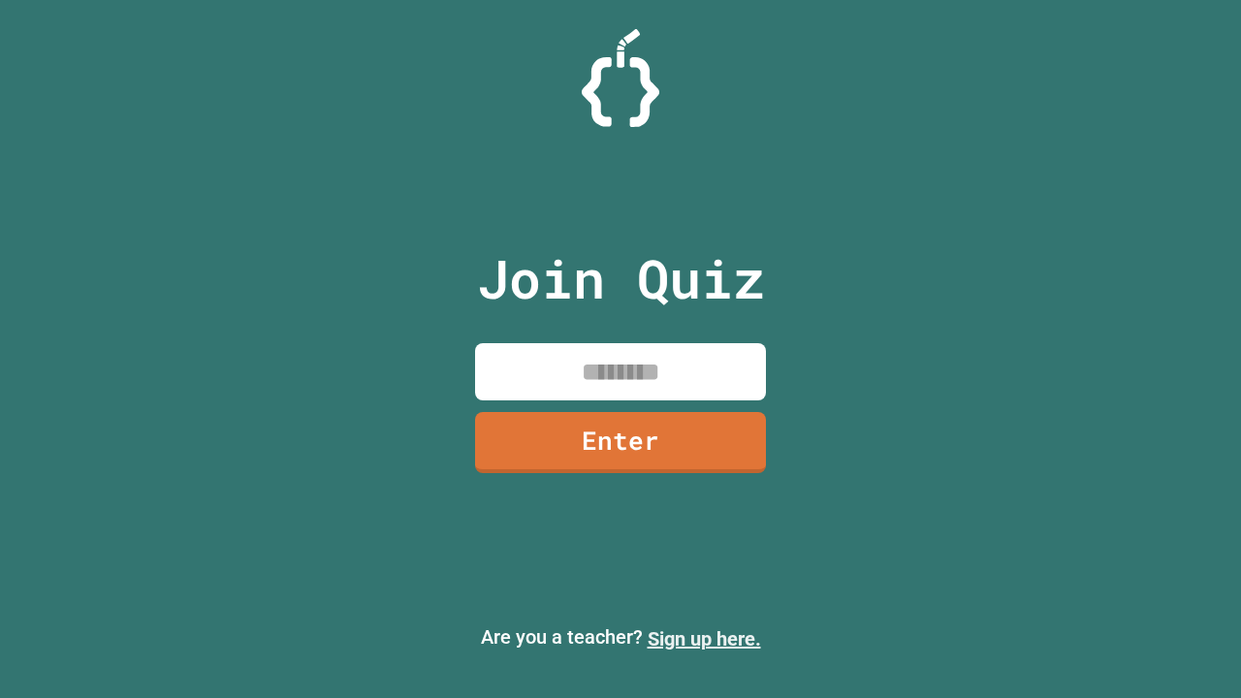
click at [704, 639] on link "Sign up here." at bounding box center [704, 638] width 113 height 23
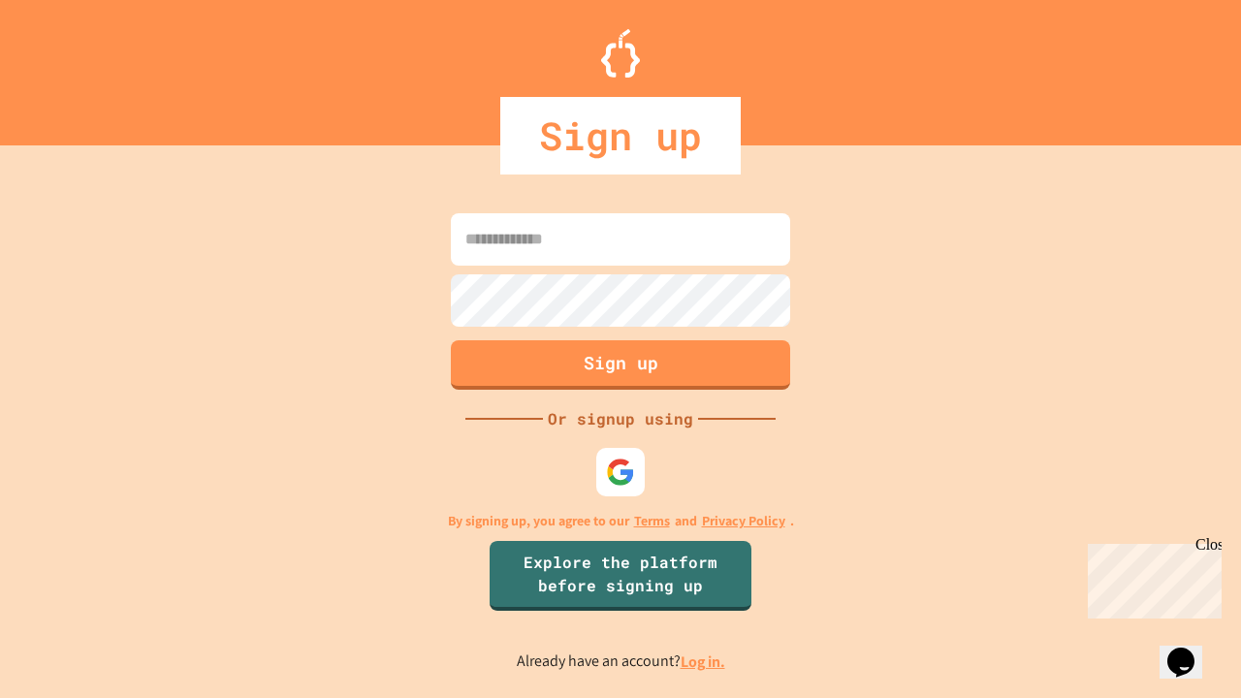
click at [704, 661] on link "Log in." at bounding box center [703, 662] width 45 height 20
